Goal: Task Accomplishment & Management: Manage account settings

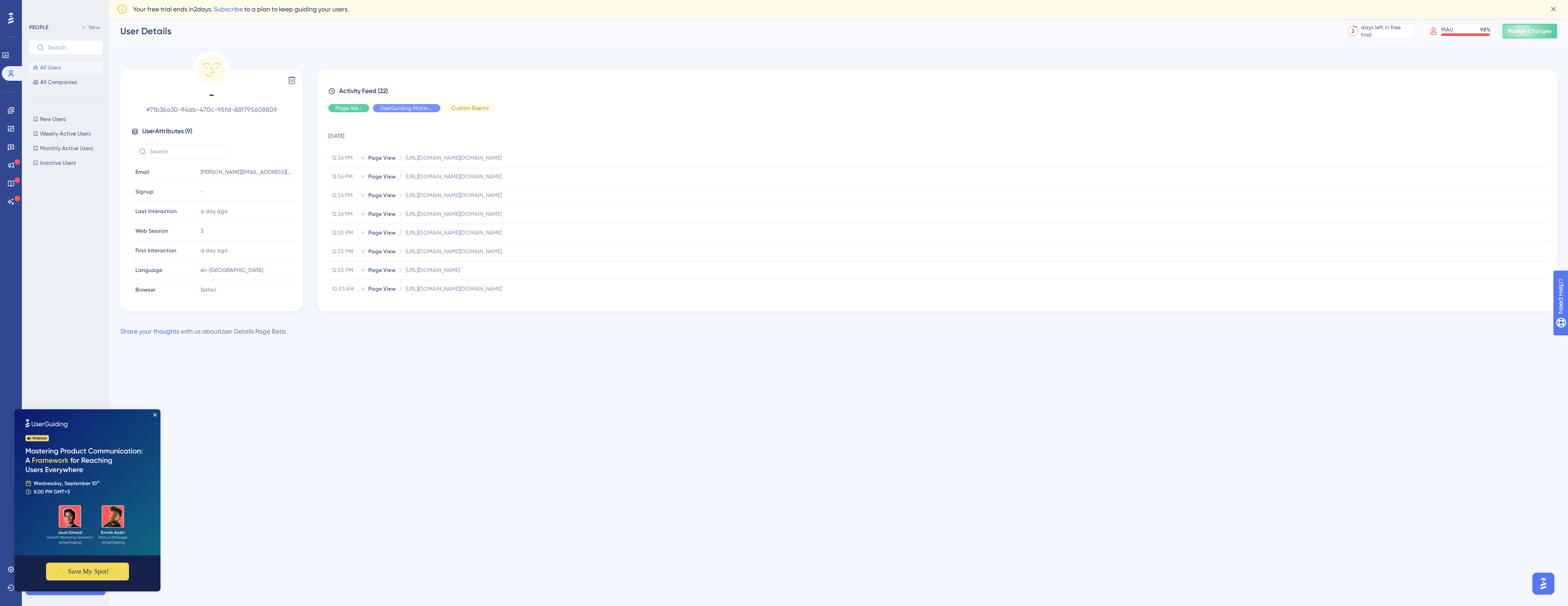
click at [72, 73] on div "All Users All Companies" at bounding box center [65, 75] width 74 height 25
click at [70, 68] on button "All Users" at bounding box center [65, 68] width 74 height 11
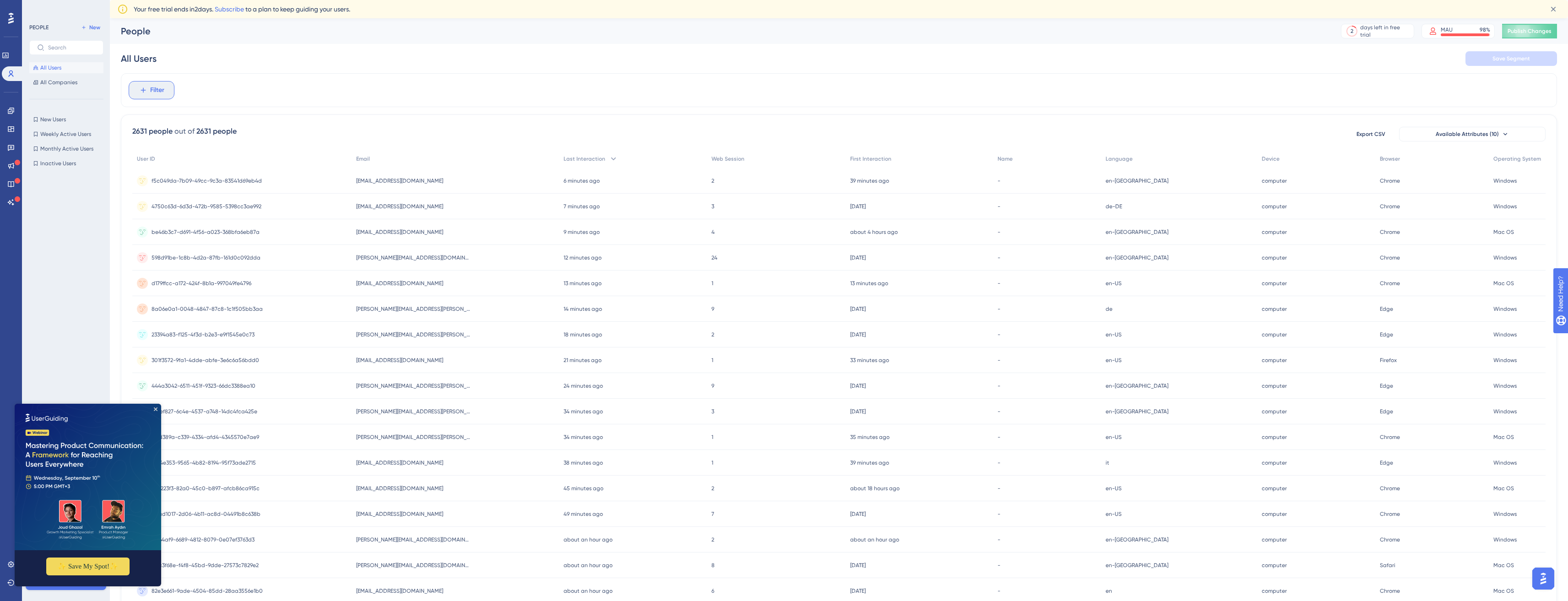
drag, startPoint x: 160, startPoint y: 90, endPoint x: 162, endPoint y: 100, distance: 10.2
click at [160, 91] on span "Filter" at bounding box center [157, 91] width 14 height 11
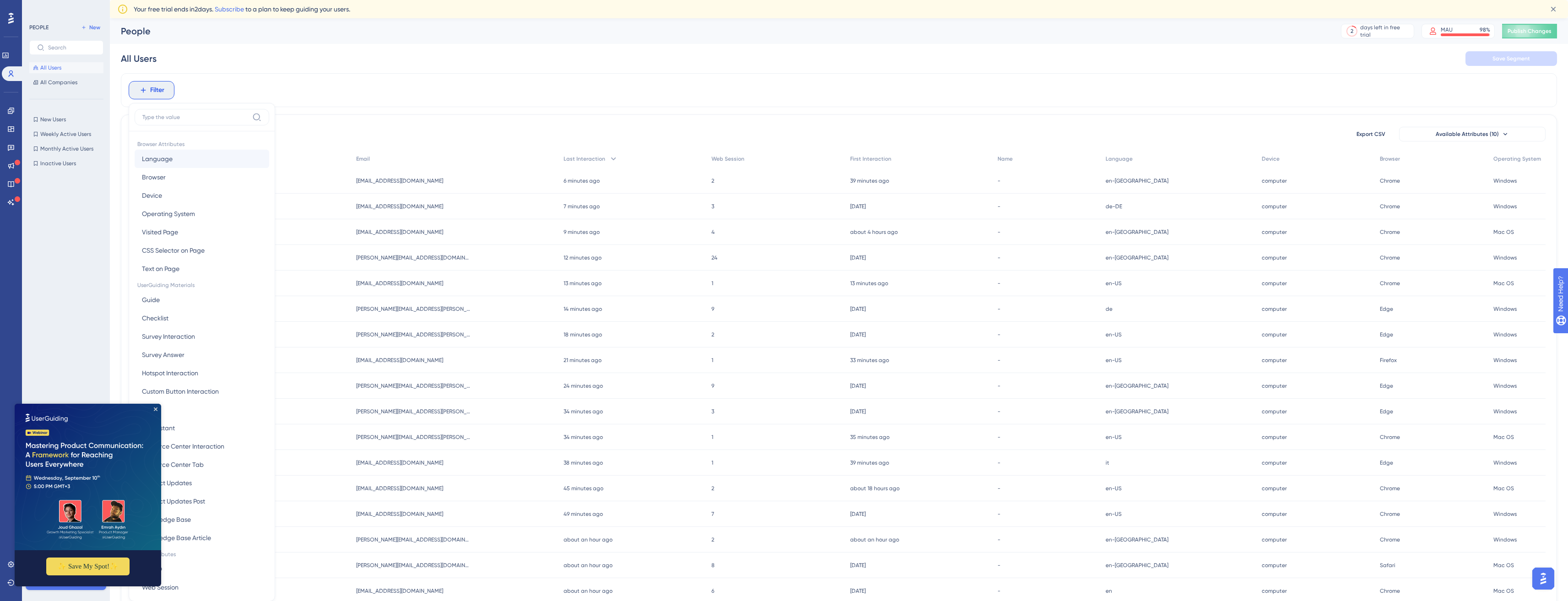
scroll to position [45, 0]
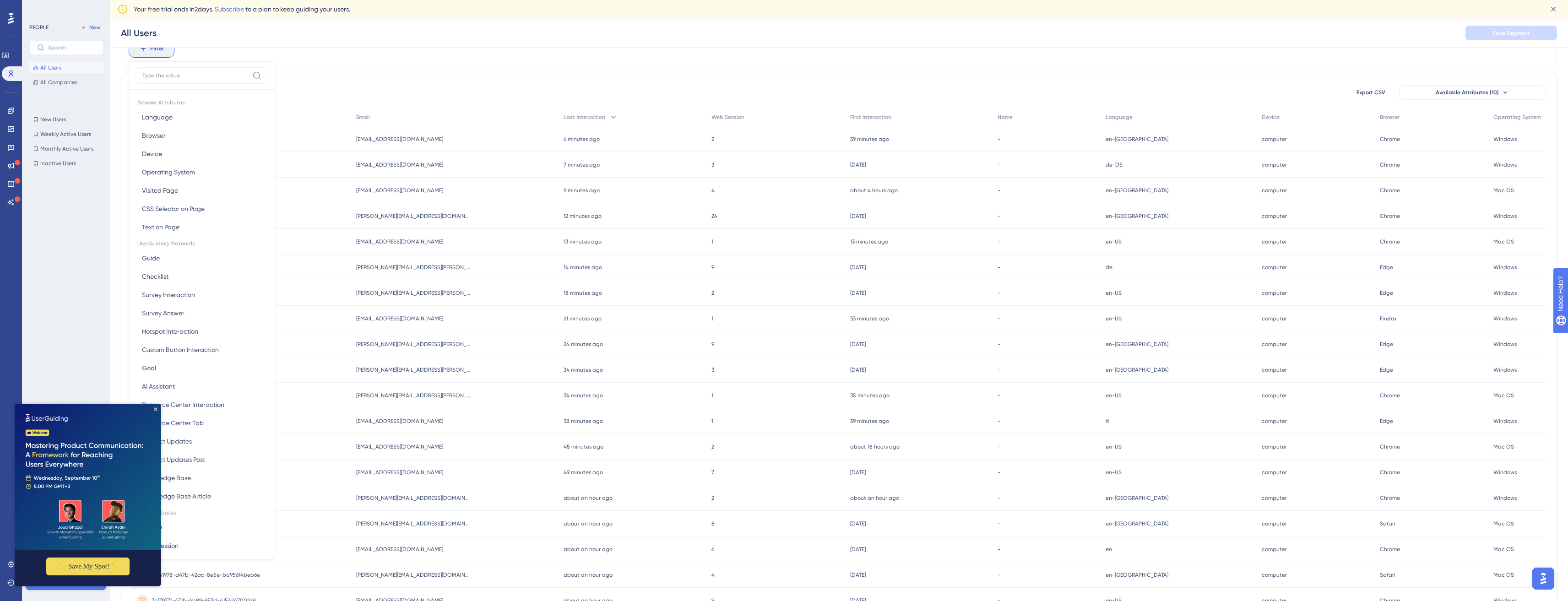
click at [193, 87] on div at bounding box center [201, 78] width 134 height 23
click at [195, 81] on label at bounding box center [201, 75] width 134 height 16
click at [195, 79] on input at bounding box center [195, 76] width 106 height 7
click at [198, 78] on input at bounding box center [195, 76] width 106 height 7
type input "u"
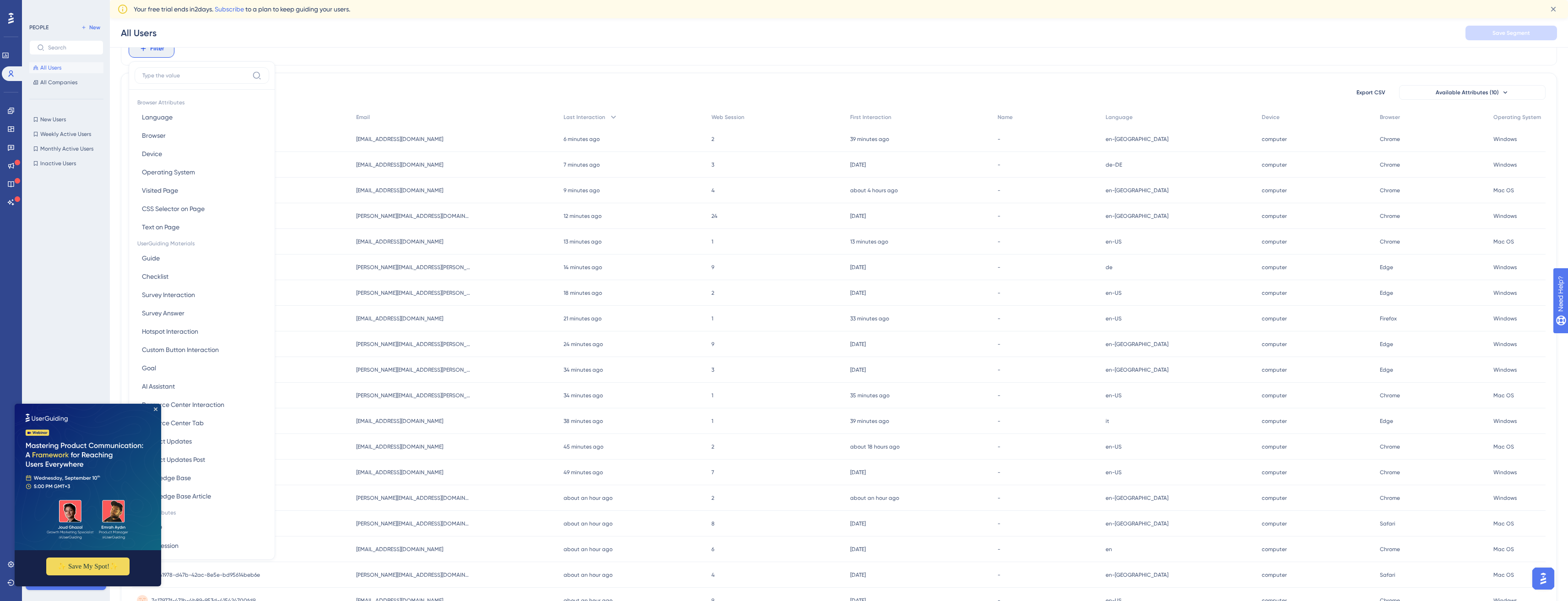
click at [440, 75] on div "2631 people out of 2631 people Export CSV Available Attributes (10) User ID Ema…" at bounding box center [838, 376] width 1436 height 607
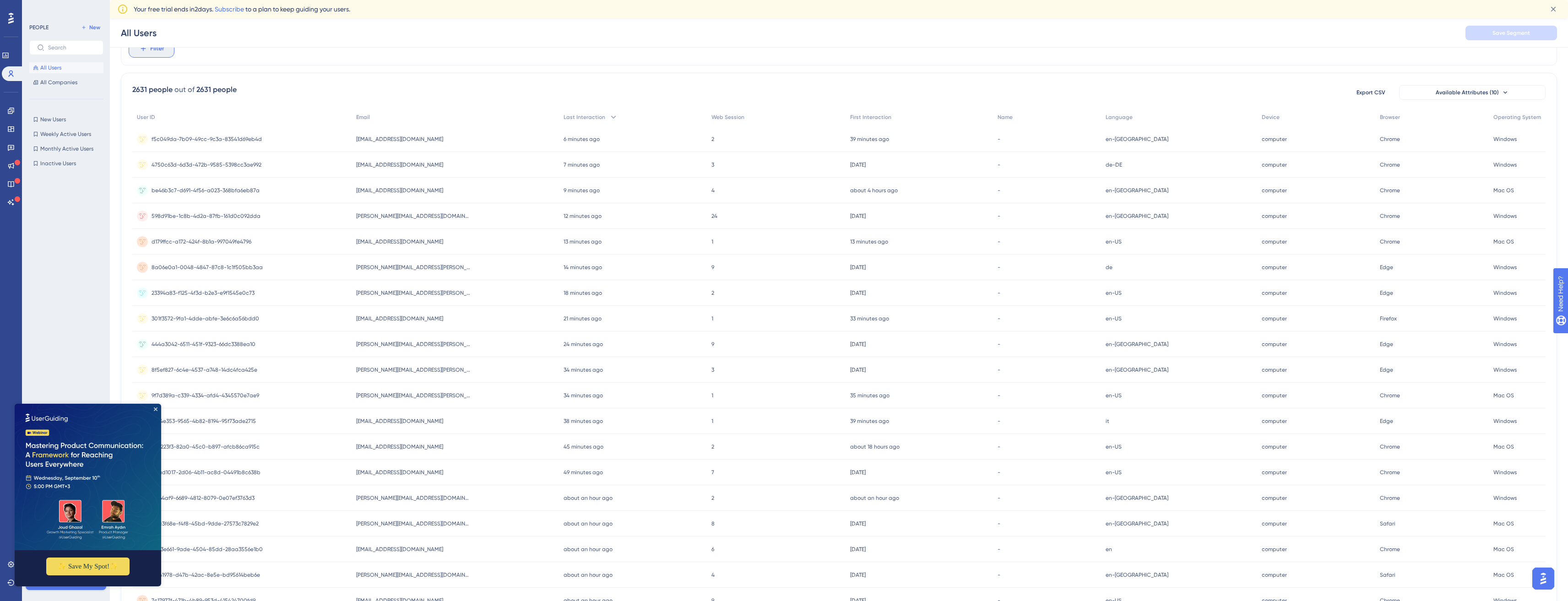
click at [161, 56] on button "Filter" at bounding box center [151, 49] width 46 height 18
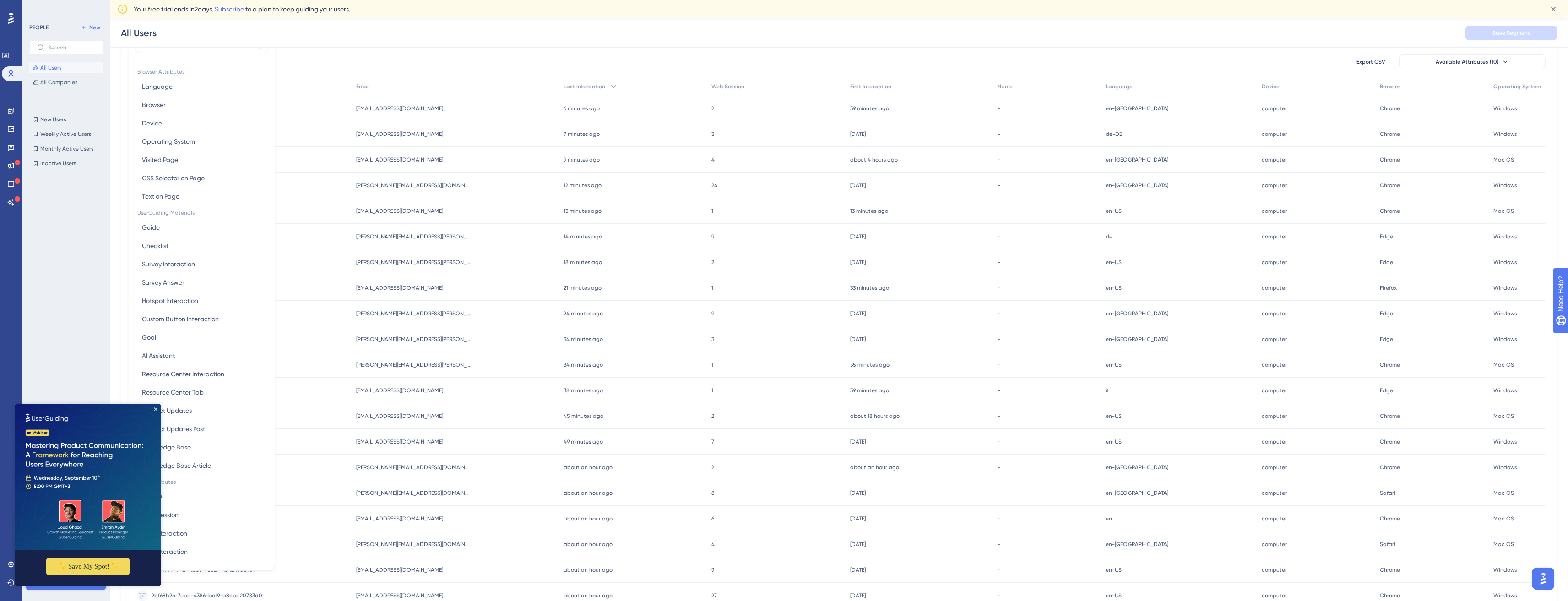
scroll to position [0, 0]
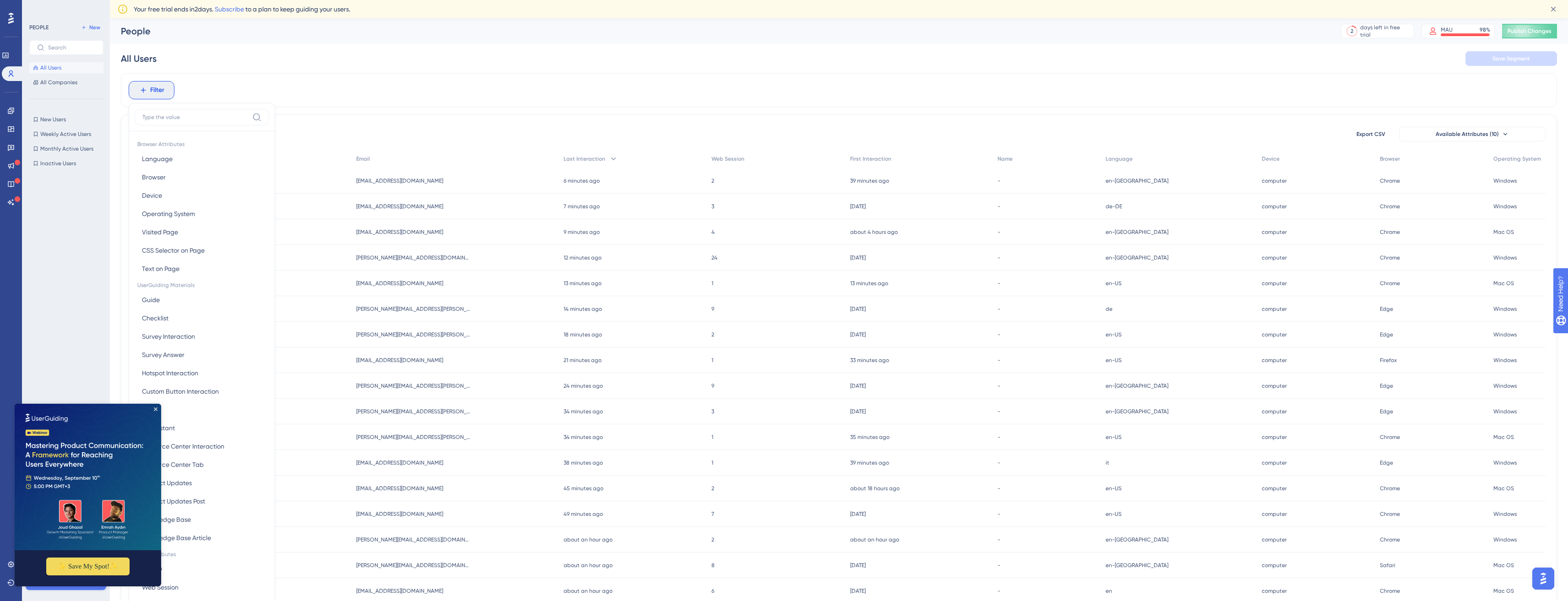
click at [184, 114] on input at bounding box center [195, 117] width 106 height 7
type input "k"
type input "c"
type input "email"
click at [147, 153] on span "Email" at bounding box center [150, 159] width 16 height 11
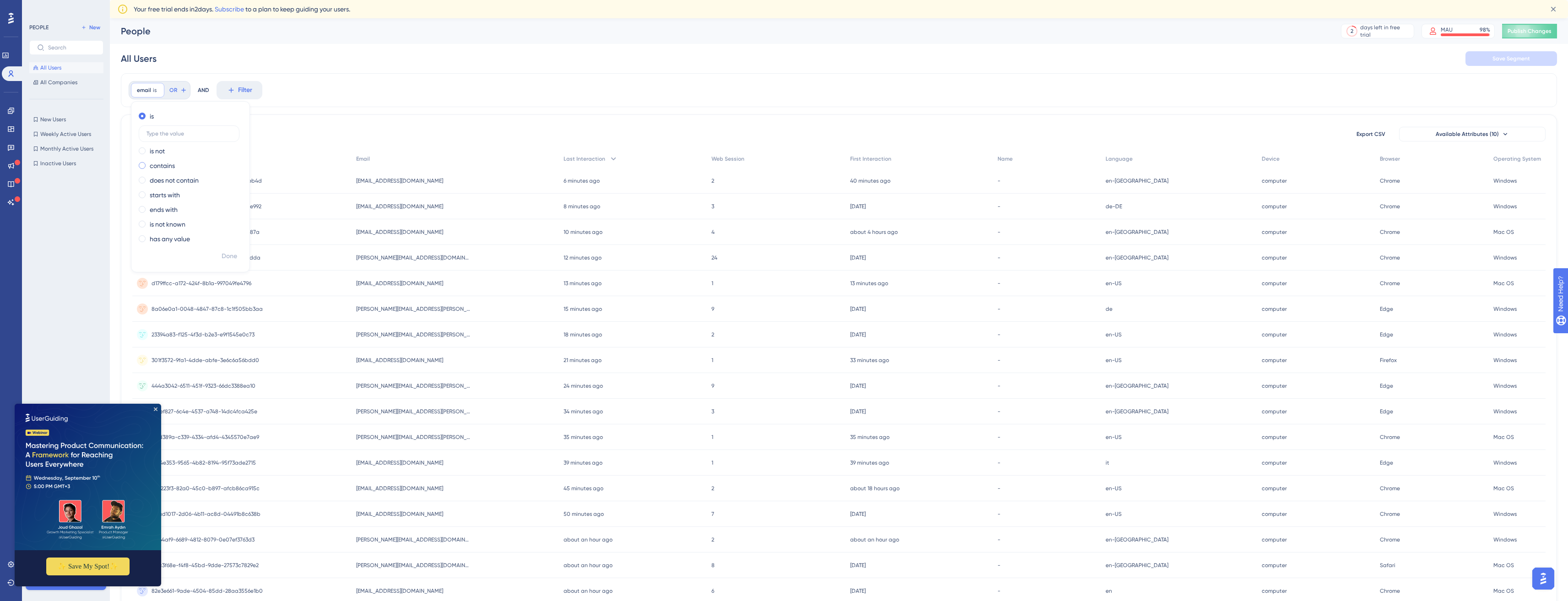
click at [171, 163] on label "contains" at bounding box center [163, 166] width 25 height 11
click at [172, 160] on input "text" at bounding box center [189, 163] width 85 height 6
type input "khachig"
click at [235, 255] on span "Done" at bounding box center [229, 257] width 16 height 11
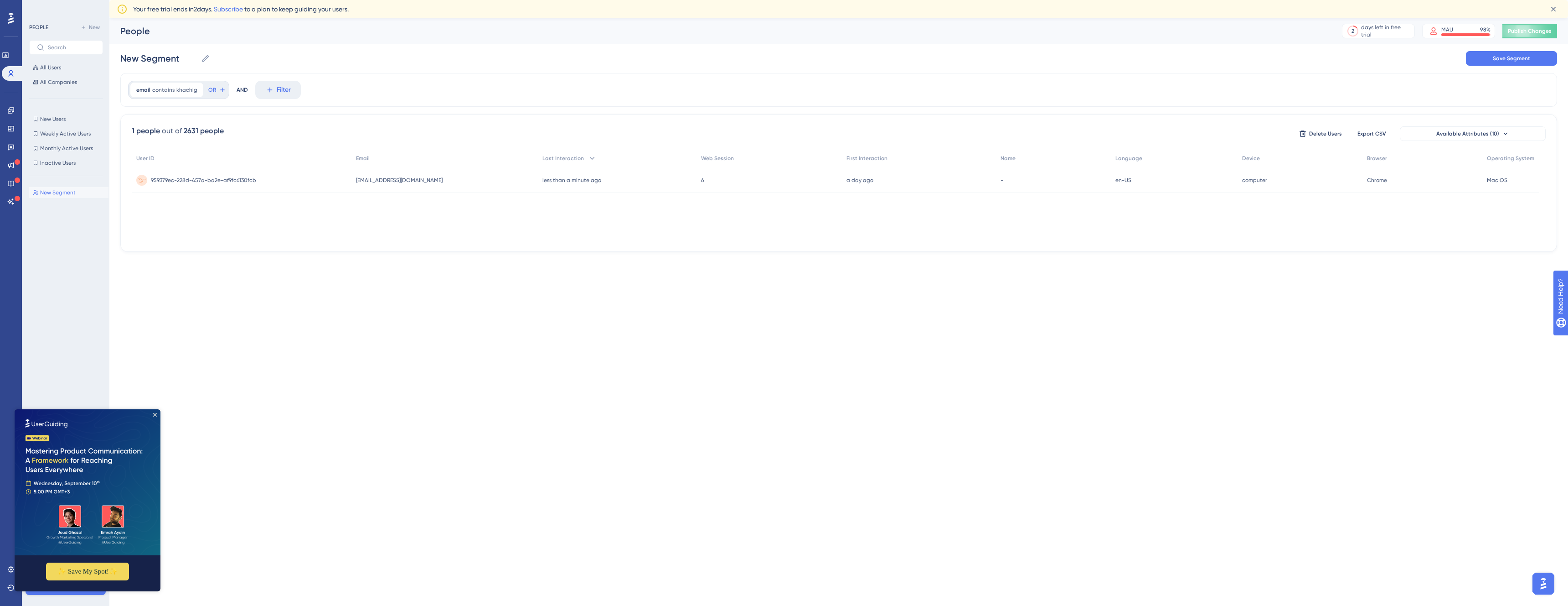
click at [323, 187] on div "959379ec-228d-457a-ba2e-af9fc6130fcb 959379ec-228d-457a-ba2e-af9fc6130fcb" at bounding box center [242, 180] width 220 height 25
click at [1374, 134] on span "Export CSV" at bounding box center [1372, 134] width 29 height 7
click at [174, 93] on div "email contains khachig khachig Remove" at bounding box center [167, 89] width 73 height 15
click at [153, 112] on label "is" at bounding box center [151, 116] width 4 height 11
click at [154, 91] on span "is" at bounding box center [153, 89] width 4 height 7
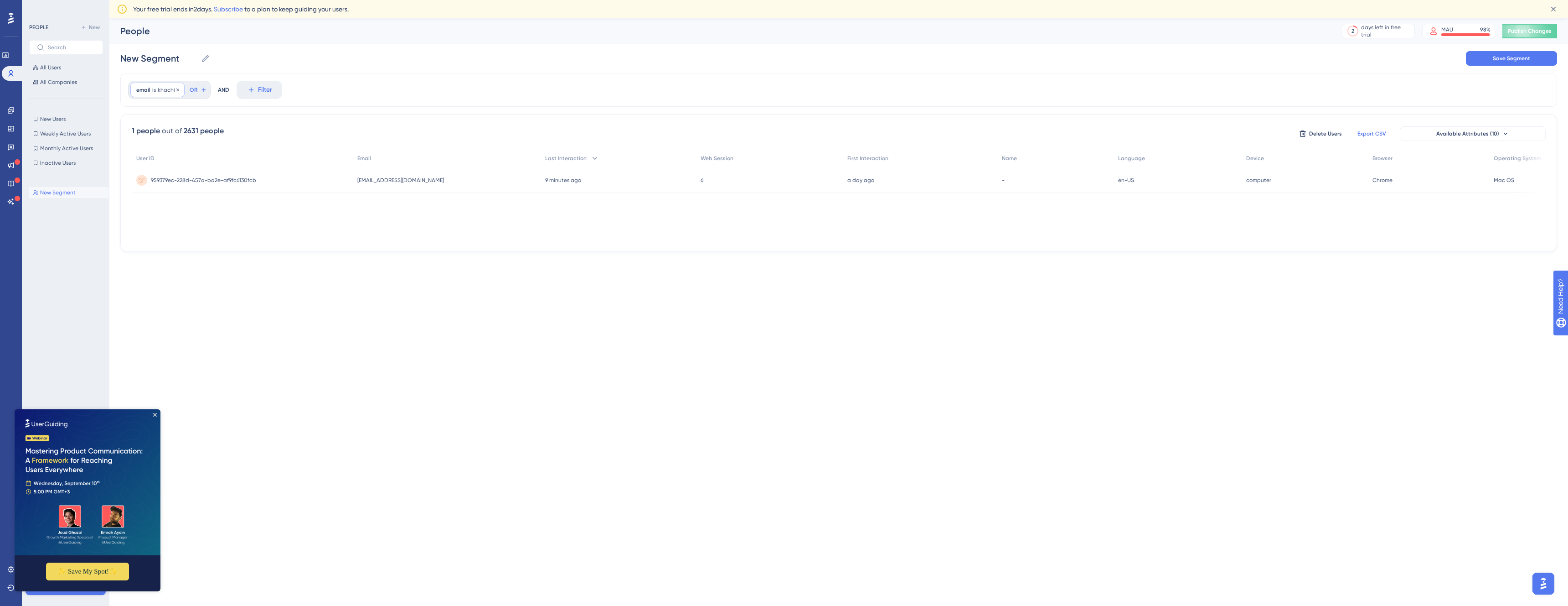
click at [160, 95] on div "email is khachig khachig Remove" at bounding box center [157, 89] width 54 height 15
click at [173, 239] on label "has any value" at bounding box center [169, 238] width 40 height 11
click at [158, 52] on input "New Segment" at bounding box center [158, 58] width 77 height 13
click at [59, 68] on span "All Users" at bounding box center [51, 68] width 21 height 7
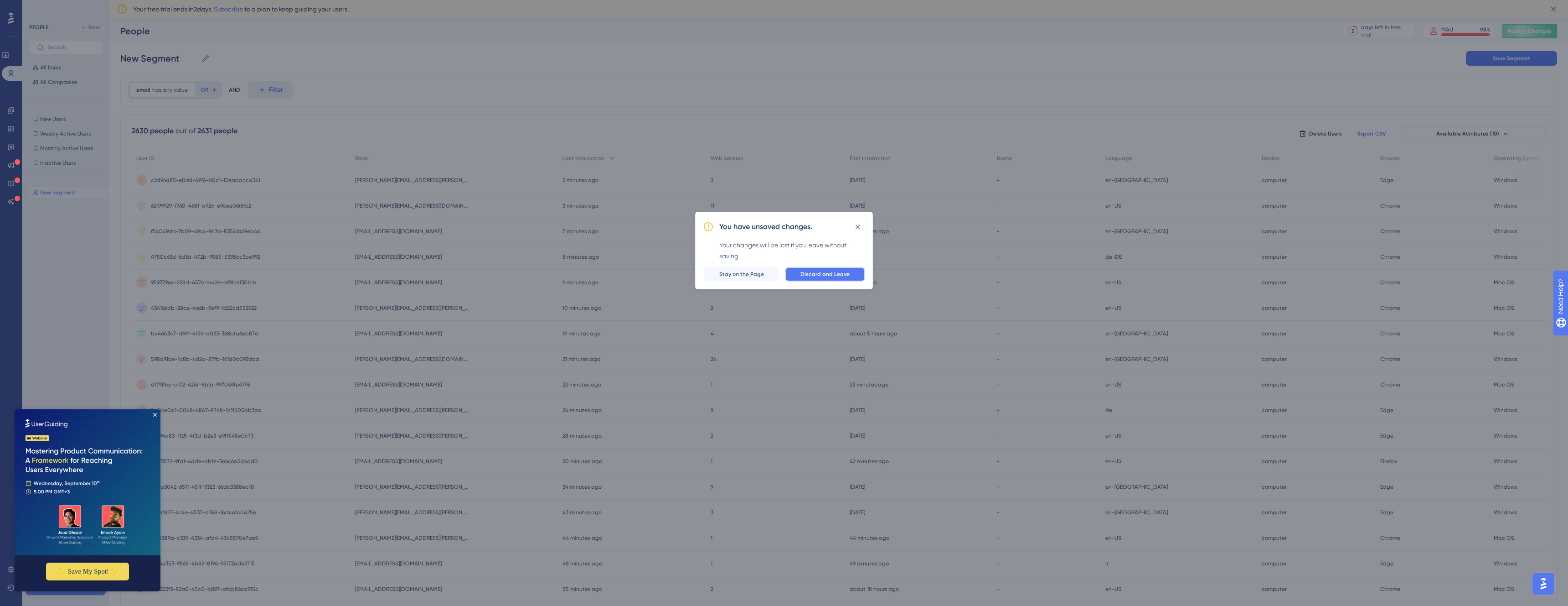
click at [817, 267] on button "Discard and Leave" at bounding box center [825, 274] width 80 height 15
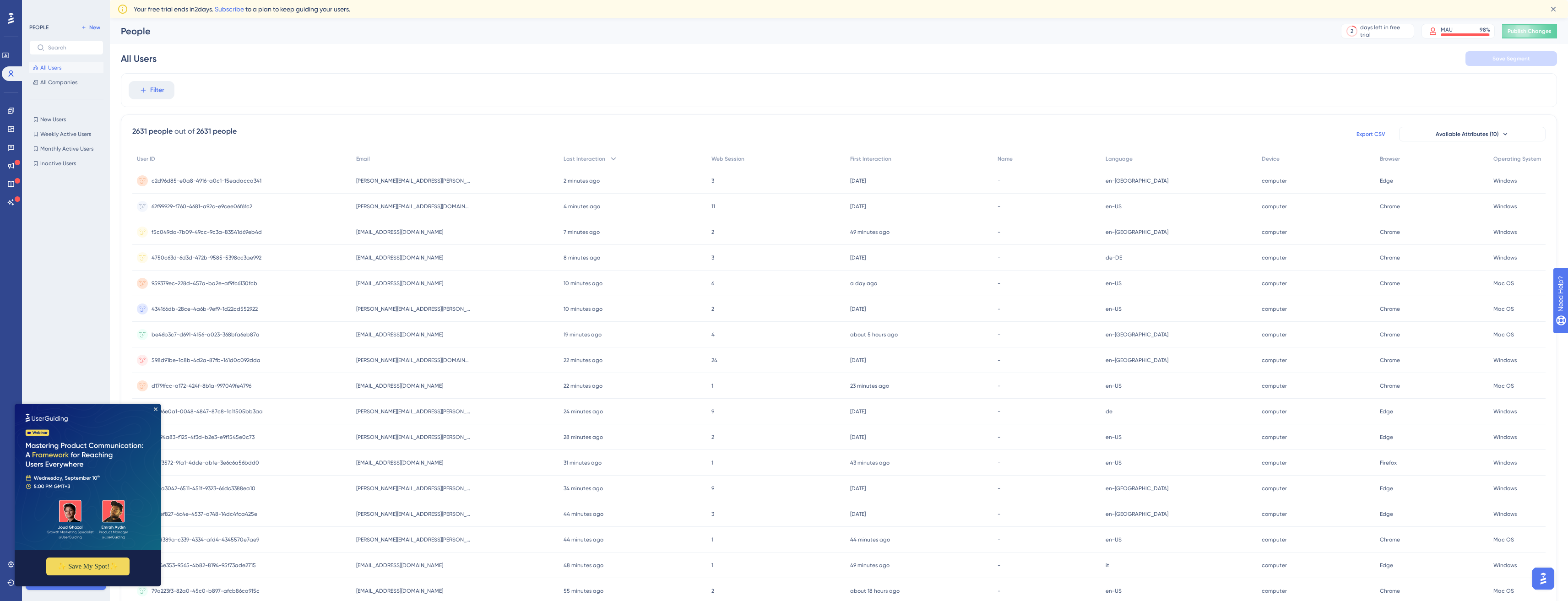
click at [64, 64] on button "All Users" at bounding box center [66, 68] width 74 height 11
click at [1361, 129] on button "Export CSV" at bounding box center [1370, 134] width 46 height 15
drag, startPoint x: 155, startPoint y: 409, endPoint x: 220, endPoint y: 875, distance: 470.5
click at [155, 409] on icon "Close Preview" at bounding box center [156, 409] width 4 height 4
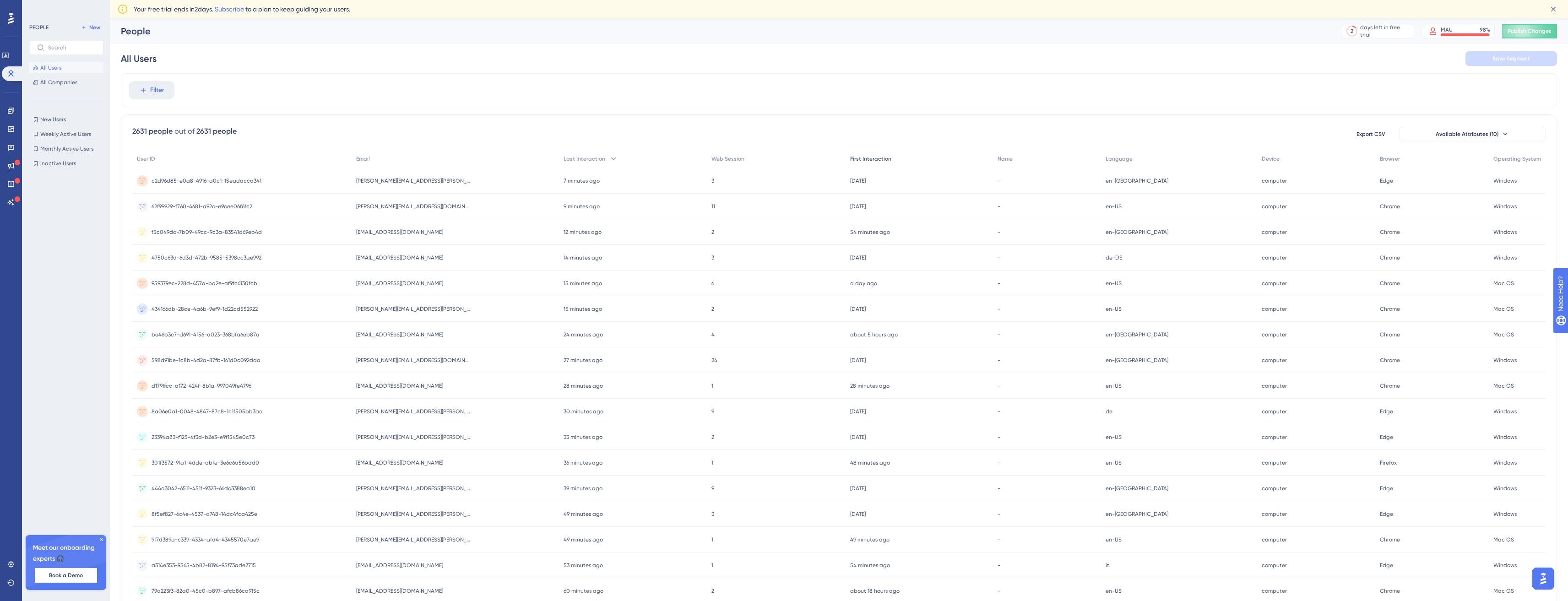
click at [883, 159] on span "First Interaction" at bounding box center [870, 159] width 41 height 7
click at [1372, 136] on span "Export CSV" at bounding box center [1371, 134] width 29 height 7
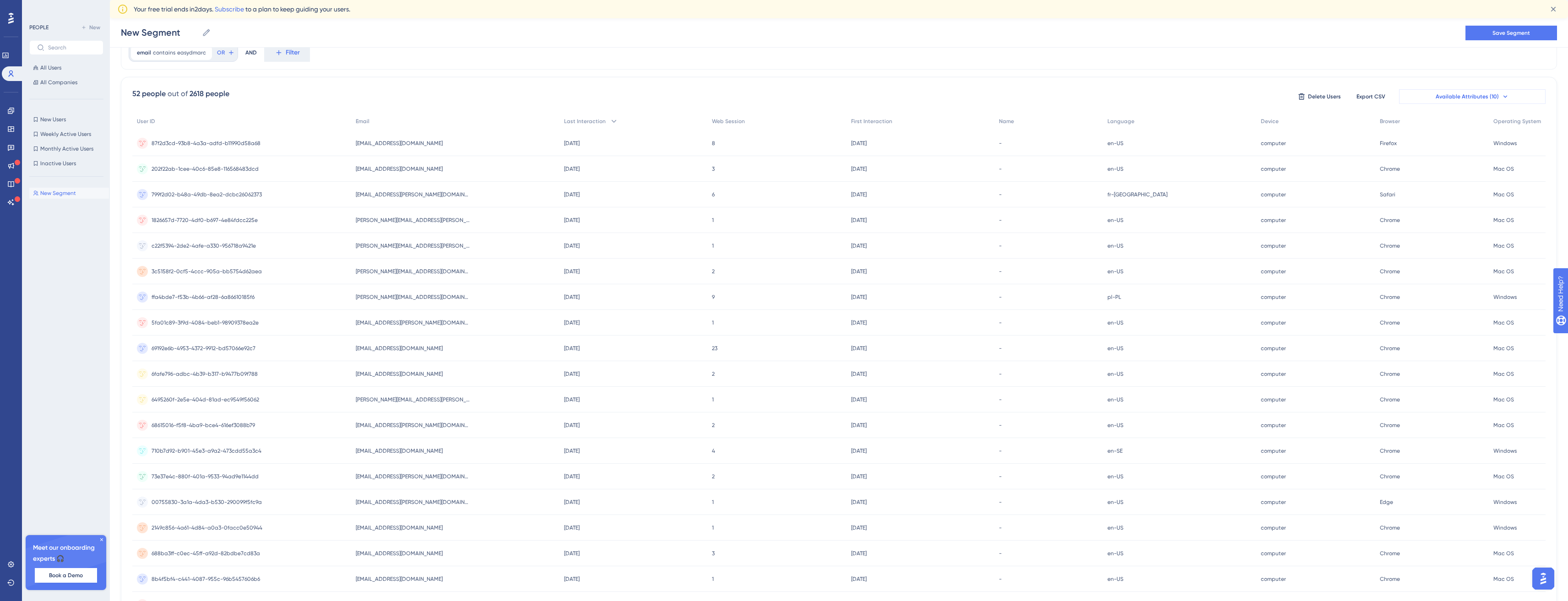
click at [1482, 100] on button "Available Attributes (10)" at bounding box center [1472, 96] width 146 height 15
click at [1456, 336] on span "NEW ATTRIBUTE" at bounding box center [1446, 340] width 47 height 11
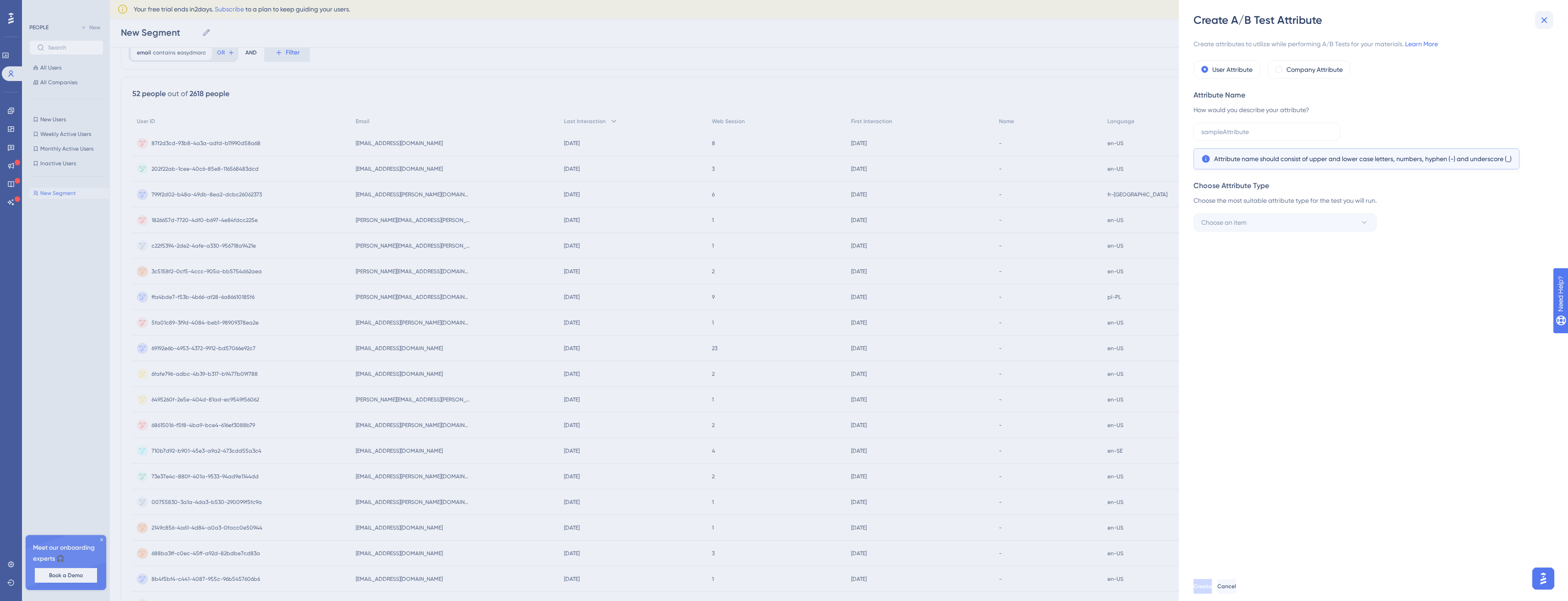
click at [1541, 23] on icon at bounding box center [1544, 21] width 11 height 11
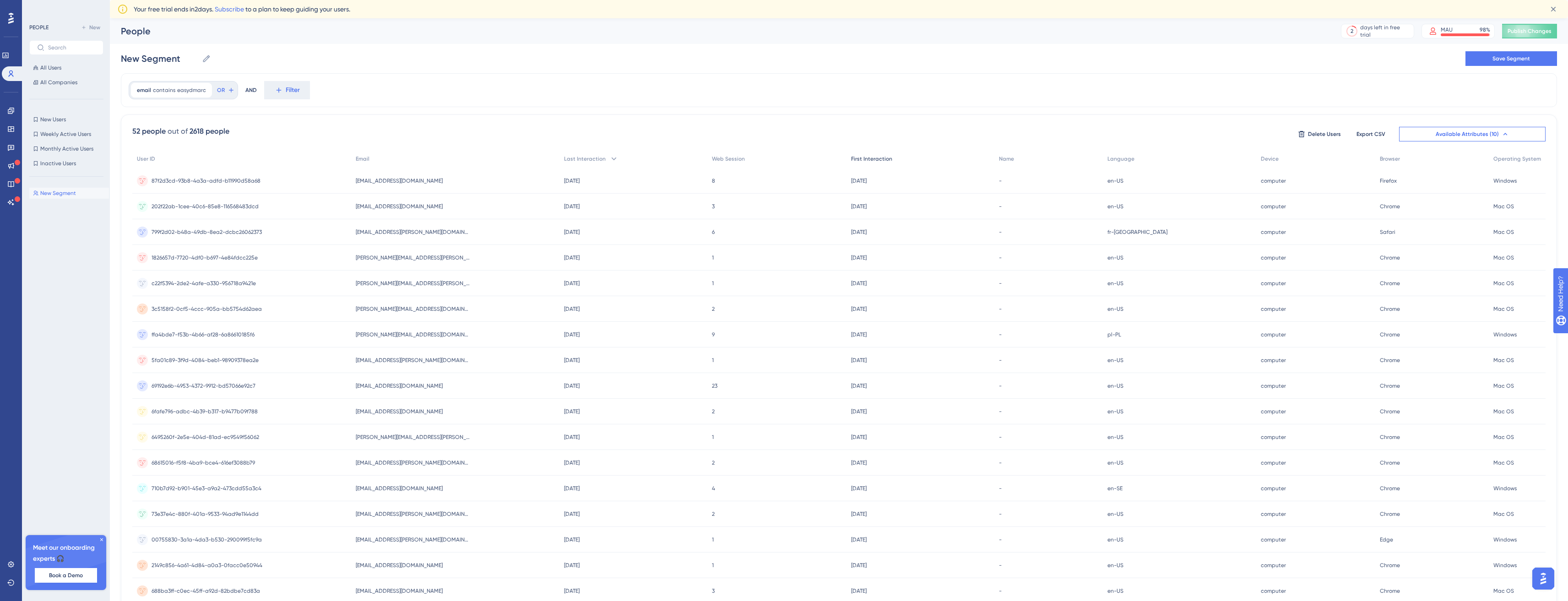
click at [892, 158] on span "First Interaction" at bounding box center [872, 159] width 41 height 7
click at [885, 159] on span "First Interaction" at bounding box center [886, 159] width 41 height 7
click at [885, 159] on span "First Interaction" at bounding box center [870, 159] width 41 height 7
click at [1377, 134] on span "Export CSV" at bounding box center [1371, 134] width 29 height 7
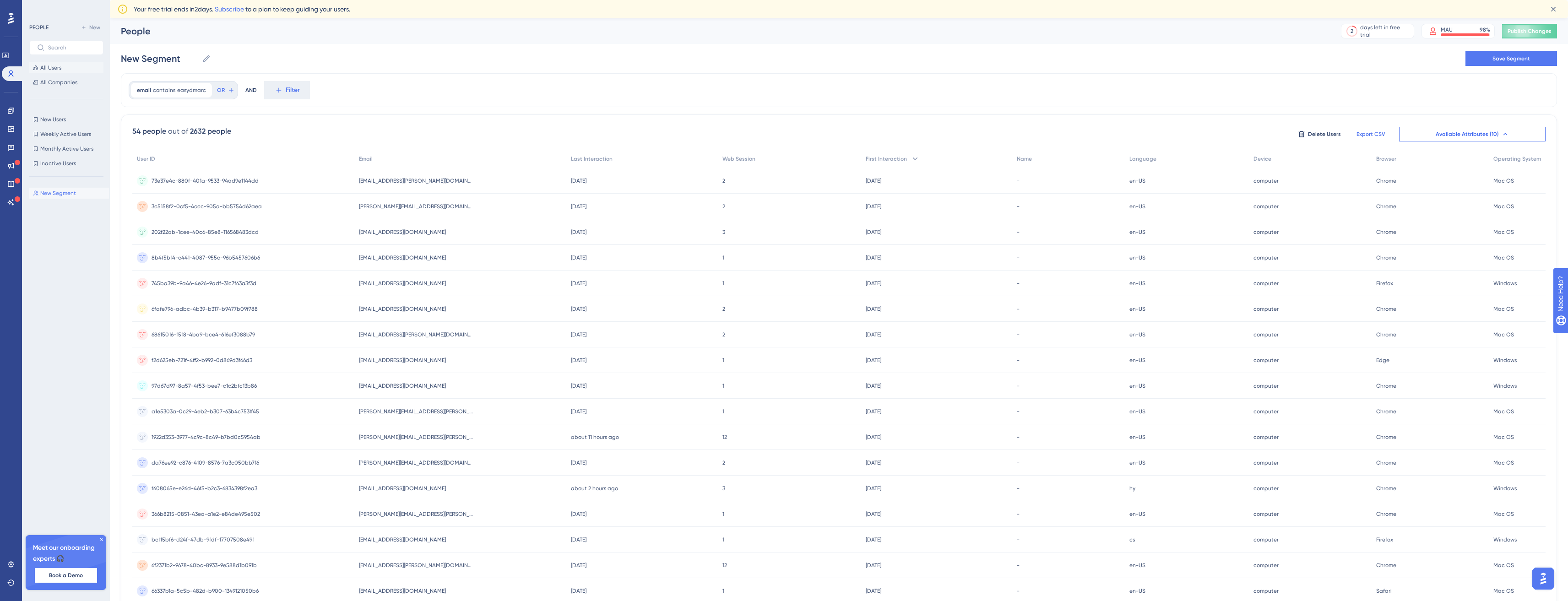
click at [54, 64] on span "All Users" at bounding box center [51, 68] width 21 height 7
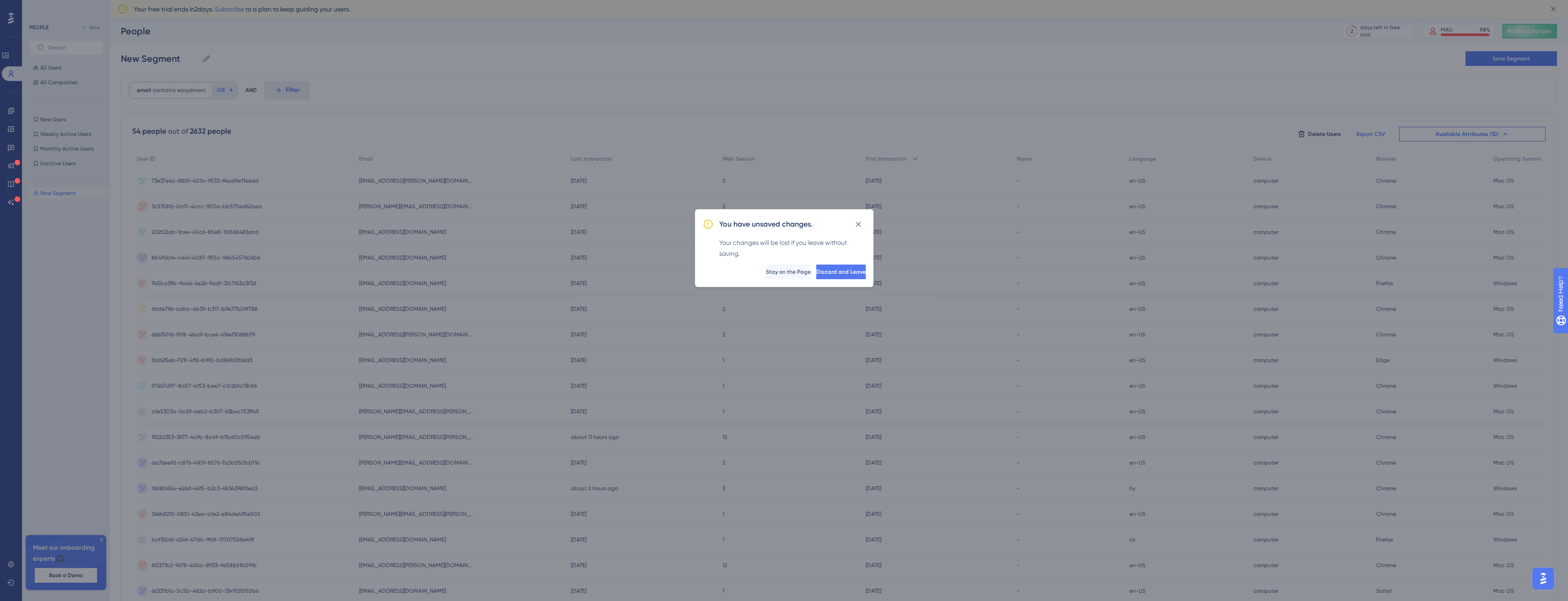
scroll to position [0, 0]
click at [862, 228] on icon at bounding box center [861, 227] width 9 height 9
